Goal: Check status

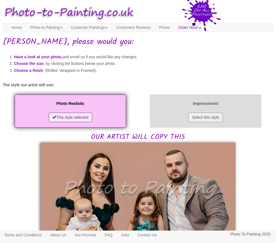
scroll to position [56, 0]
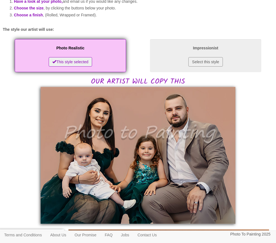
click at [202, 105] on img at bounding box center [138, 155] width 194 height 137
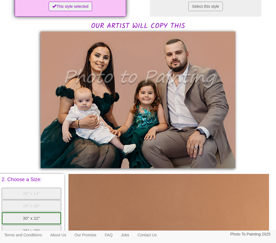
scroll to position [89, 0]
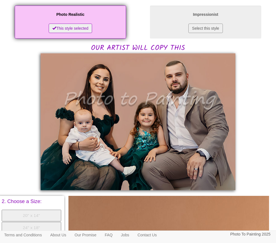
click at [144, 137] on img at bounding box center [138, 121] width 194 height 137
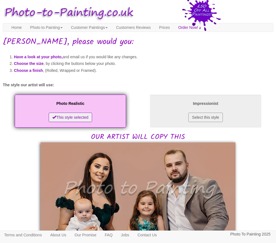
scroll to position [89, 0]
